Goal: Find specific page/section: Find specific page/section

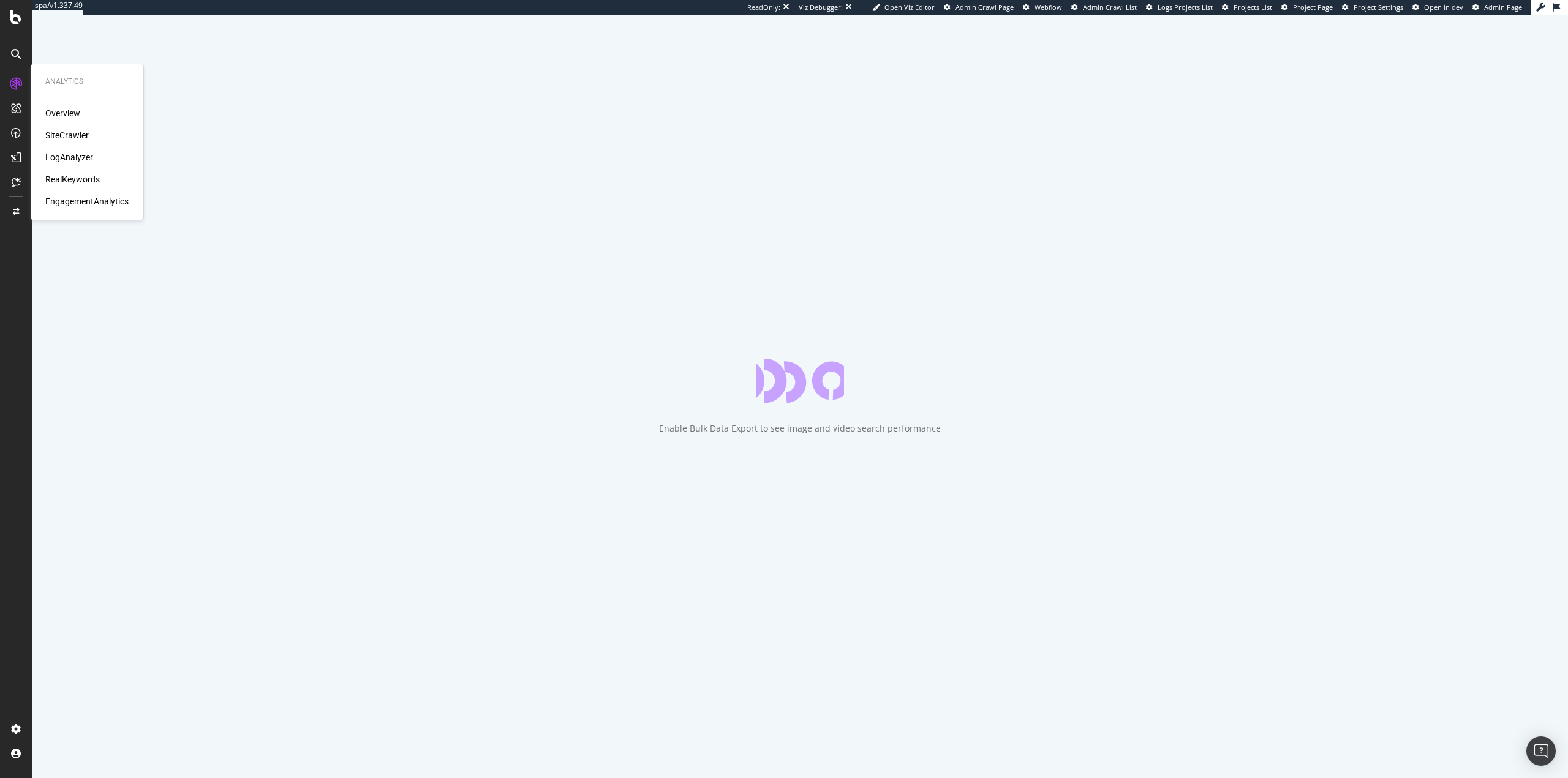
click at [69, 156] on div "LogAnalyzer" at bounding box center [69, 157] width 48 height 12
